Goal: Task Accomplishment & Management: Use online tool/utility

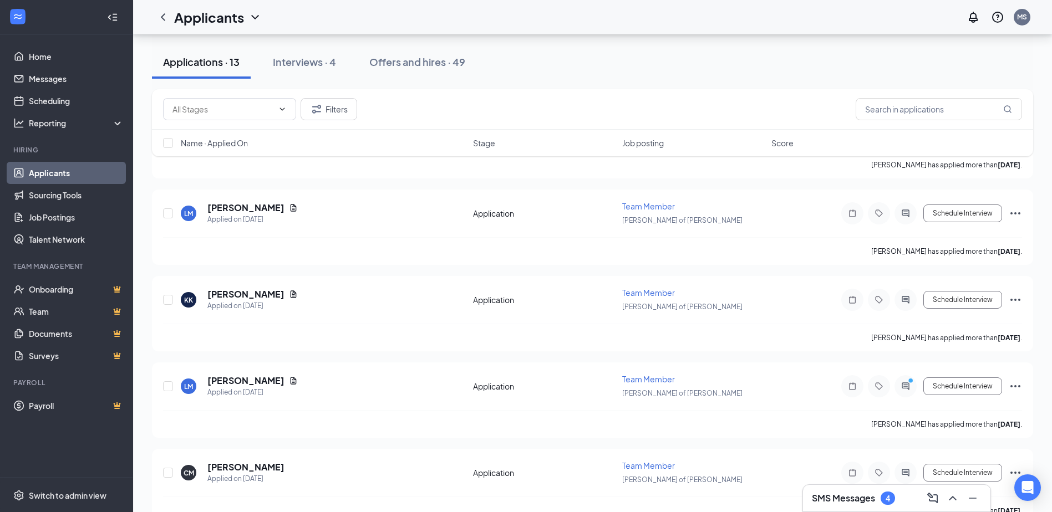
scroll to position [829, 0]
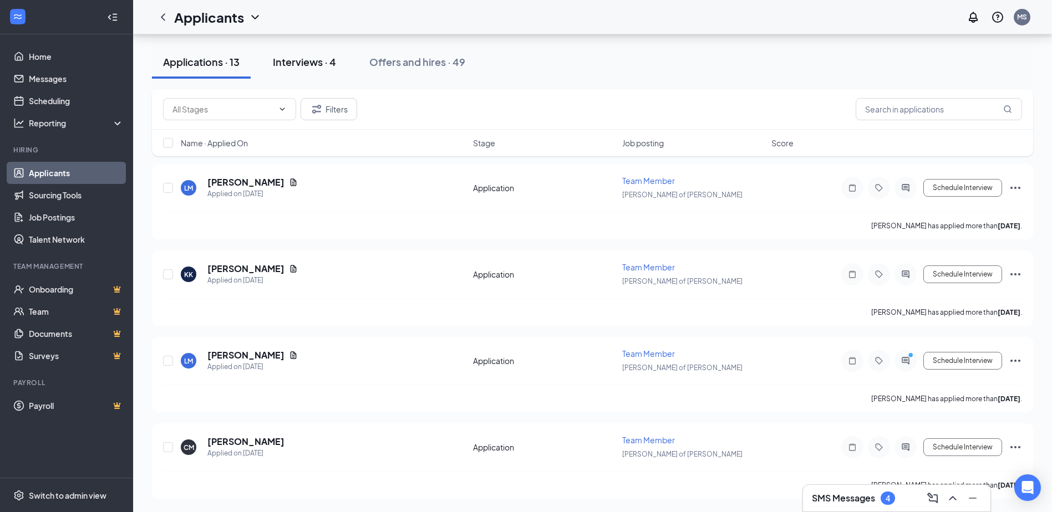
click at [292, 53] on button "Interviews · 4" at bounding box center [304, 61] width 85 height 33
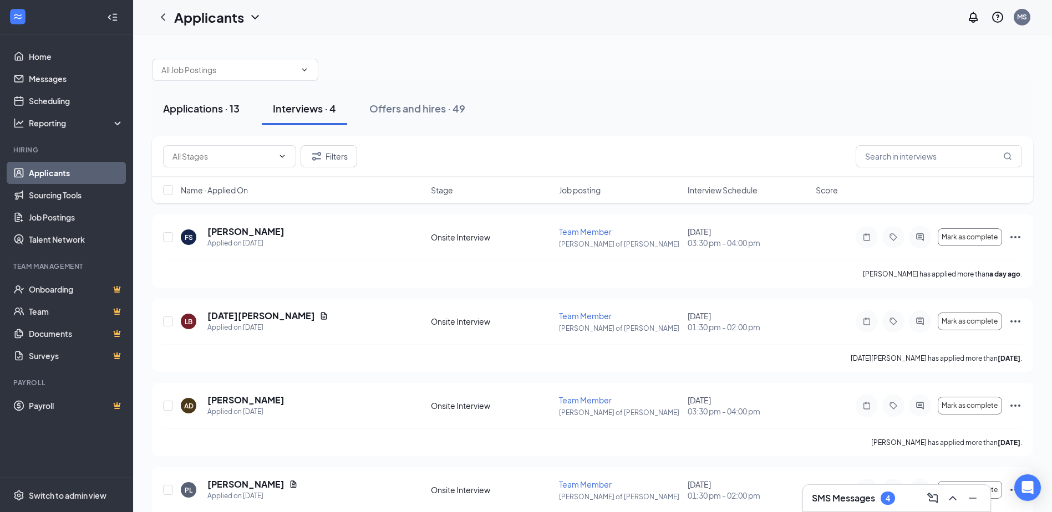
click at [213, 108] on div "Applications · 13" at bounding box center [201, 108] width 77 height 14
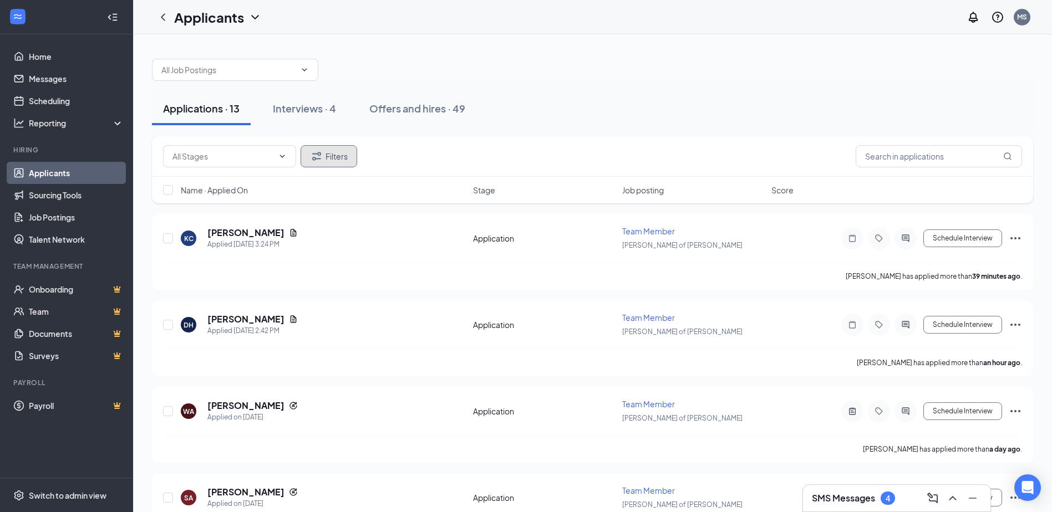
click at [329, 154] on button "Filters" at bounding box center [329, 156] width 57 height 22
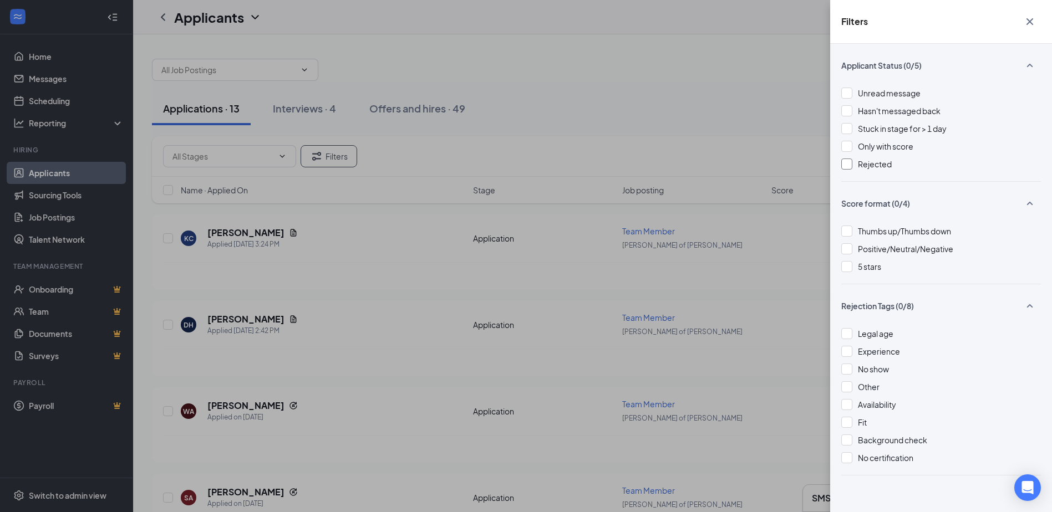
click at [843, 160] on div at bounding box center [846, 164] width 11 height 11
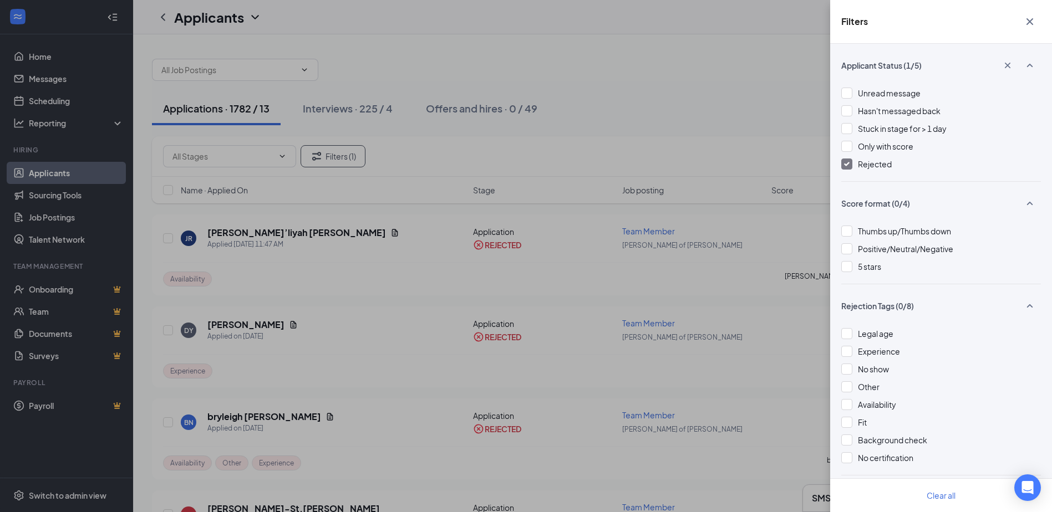
click at [360, 132] on div "Filters Applicant Status (1/5) Unread message Hasn't messaged back Stuck in sta…" at bounding box center [526, 256] width 1052 height 512
click at [268, 125] on div "Filters Applicant Status (1/5) Unread message Hasn't messaged back Stuck in sta…" at bounding box center [526, 256] width 1052 height 512
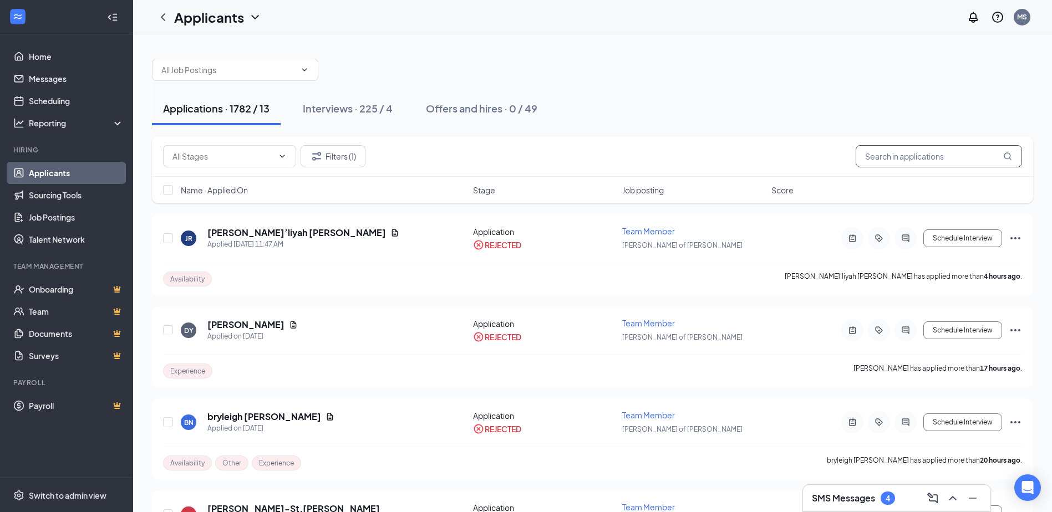
click at [952, 161] on input "text" at bounding box center [939, 156] width 166 height 22
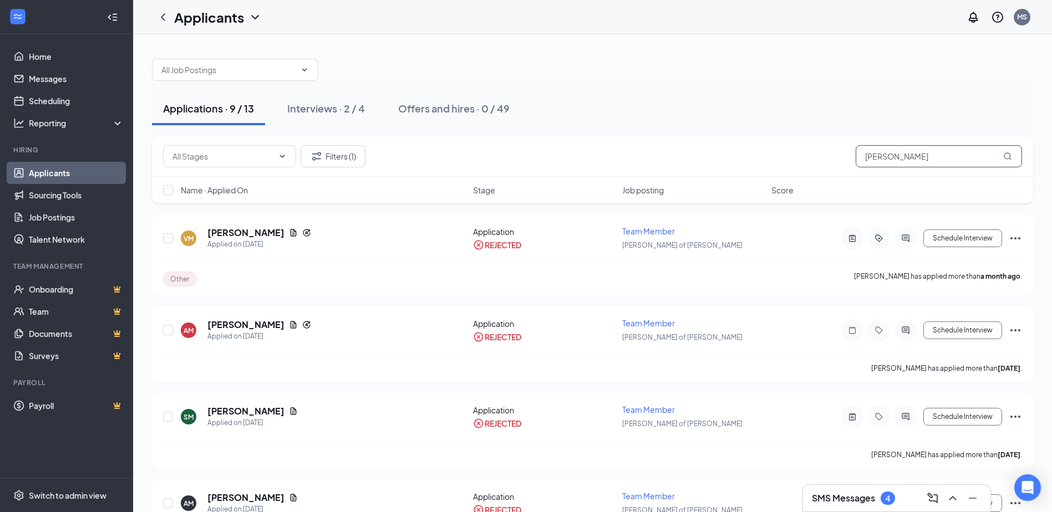
click at [896, 149] on input "[PERSON_NAME]" at bounding box center [939, 156] width 166 height 22
click at [897, 149] on input "[PERSON_NAME]" at bounding box center [939, 156] width 166 height 22
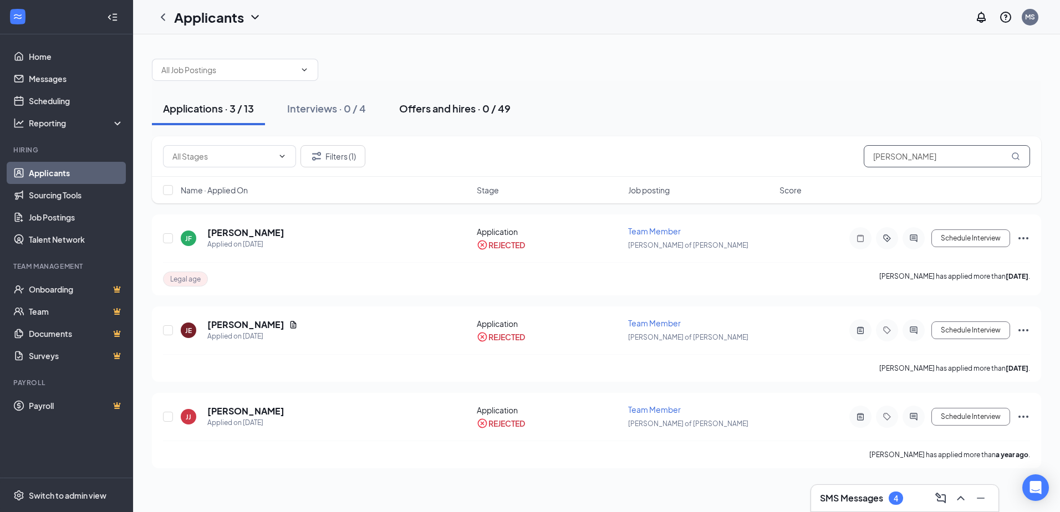
type input "[PERSON_NAME]"
click at [486, 104] on div "Offers and hires · 0 / 49" at bounding box center [454, 108] width 111 height 14
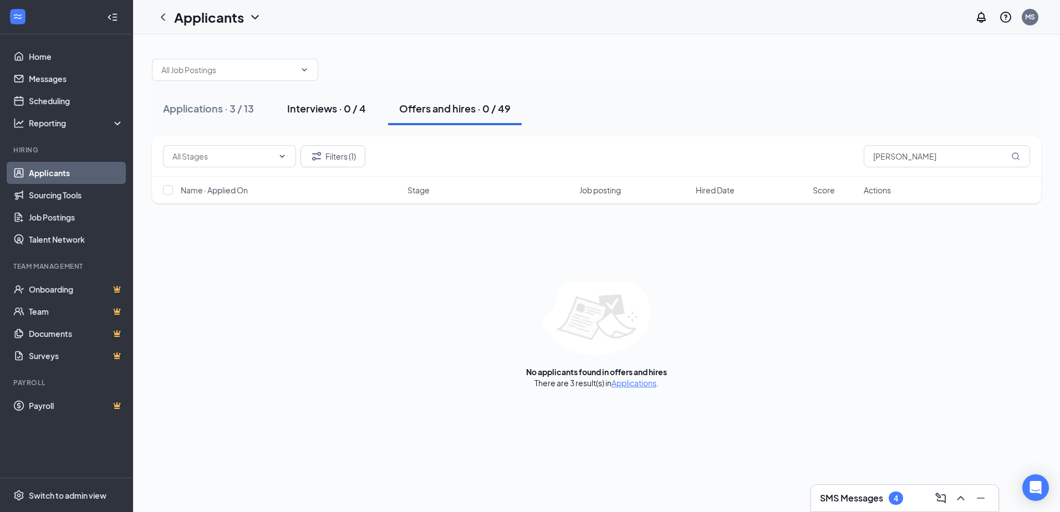
click at [313, 108] on div "Interviews · 0 / 4" at bounding box center [326, 108] width 79 height 14
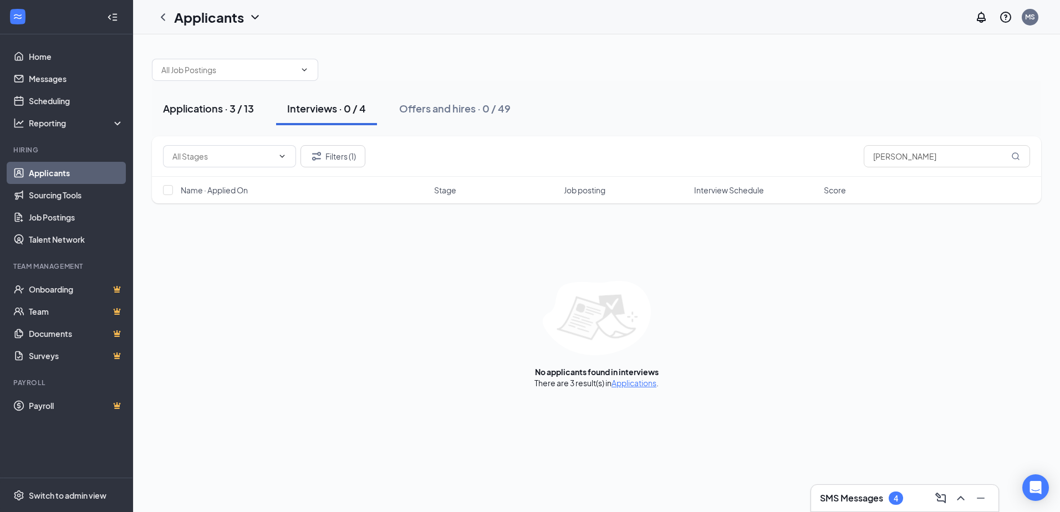
click at [250, 114] on div "Applications · 3 / 13" at bounding box center [208, 108] width 91 height 14
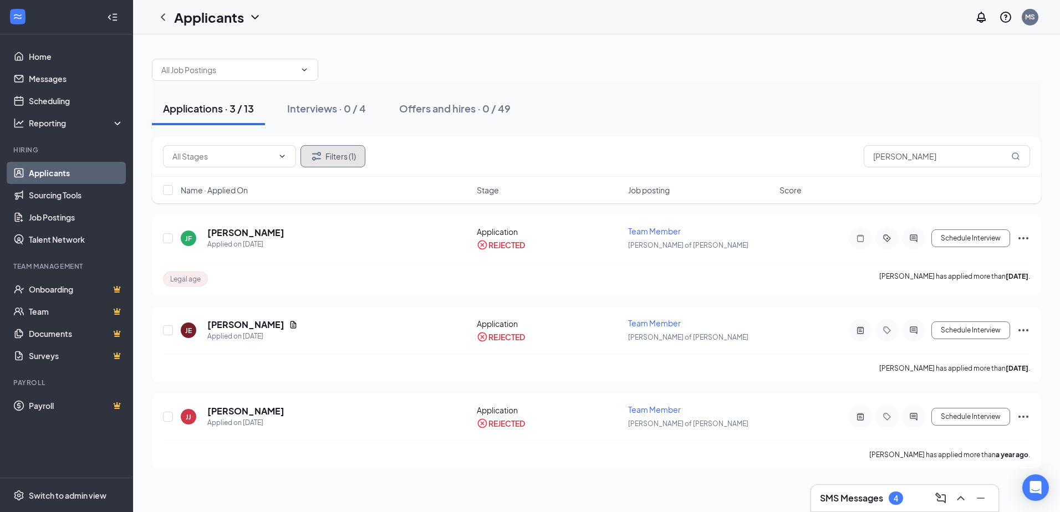
click at [350, 162] on button "Filters (1)" at bounding box center [333, 156] width 65 height 22
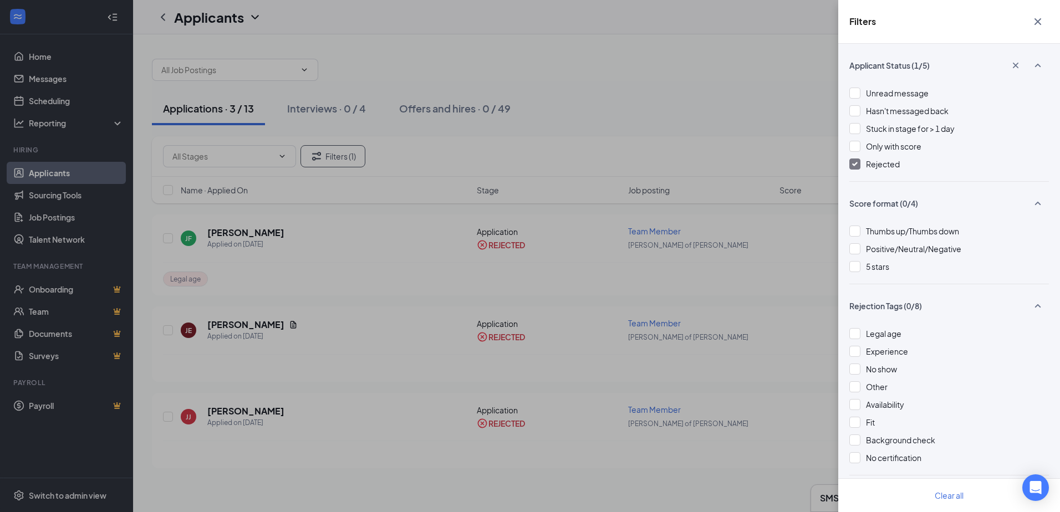
click at [856, 166] on img at bounding box center [855, 164] width 6 height 4
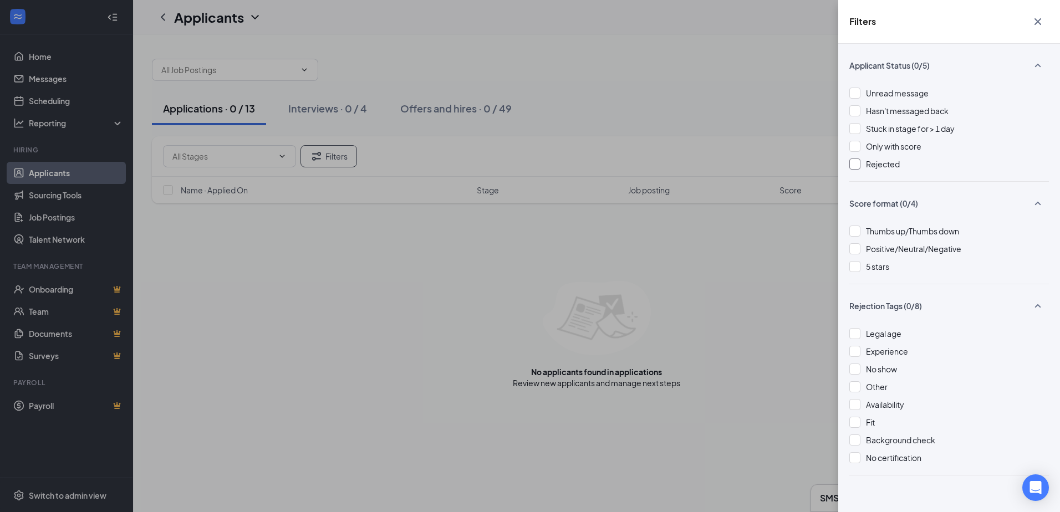
click at [712, 124] on div "Filters Applicant Status (0/5) Unread message Hasn't messaged back Stuck in sta…" at bounding box center [530, 256] width 1060 height 512
click at [760, 111] on div "Filters Applicant Status (0/5) Unread message Hasn't messaged back Stuck in sta…" at bounding box center [530, 256] width 1060 height 512
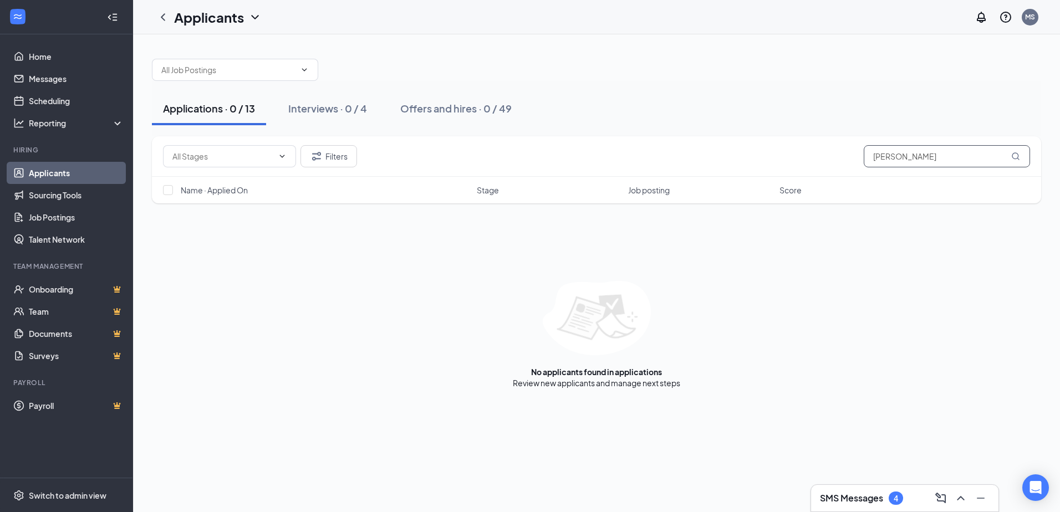
type input "[PERSON_NAME]"
click at [906, 154] on input "[PERSON_NAME]" at bounding box center [947, 156] width 166 height 22
click at [856, 82] on div "Applications · 0 / 13 Interviews · 0 / 4 Offers and hires · 0 / 49" at bounding box center [596, 108] width 889 height 55
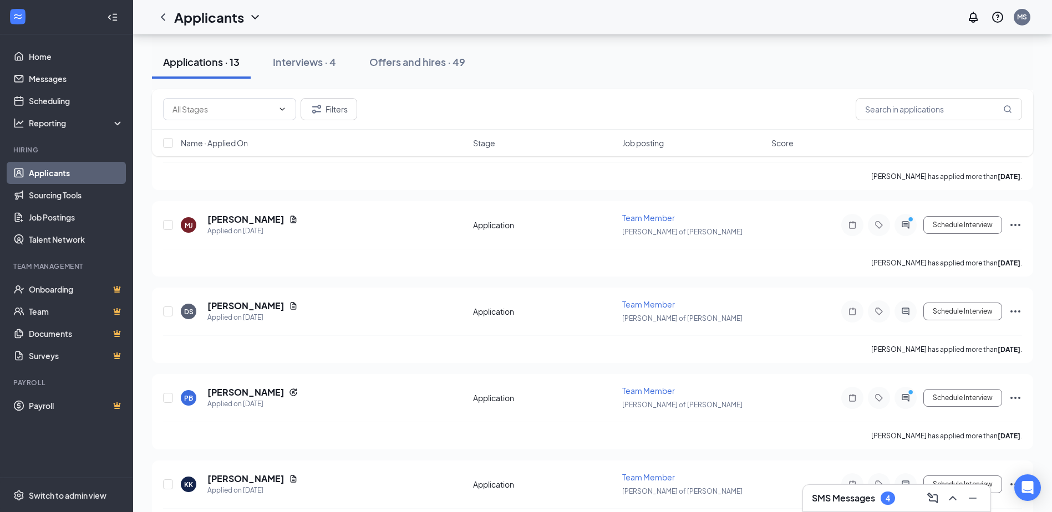
scroll to position [496, 0]
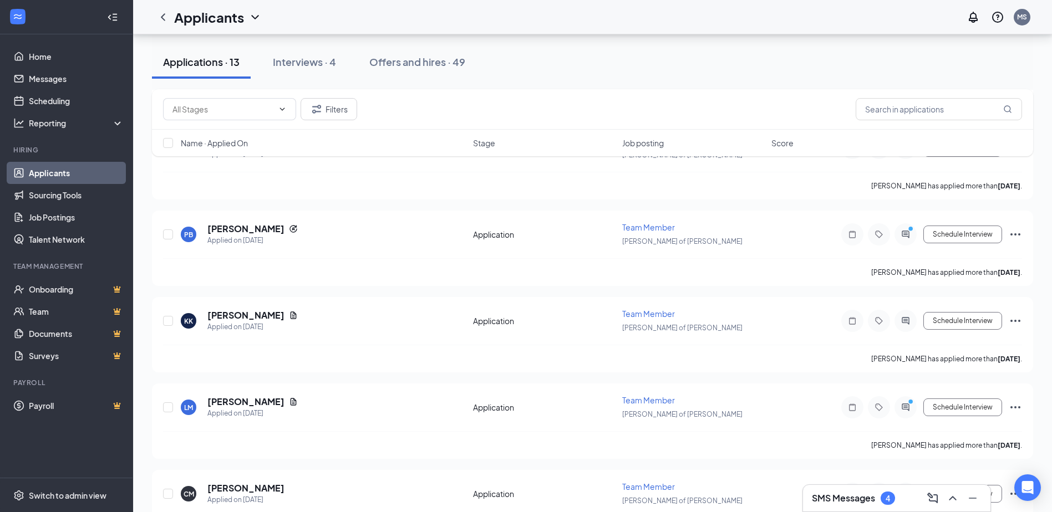
scroll to position [829, 0]
